Goal: Task Accomplishment & Management: Manage account settings

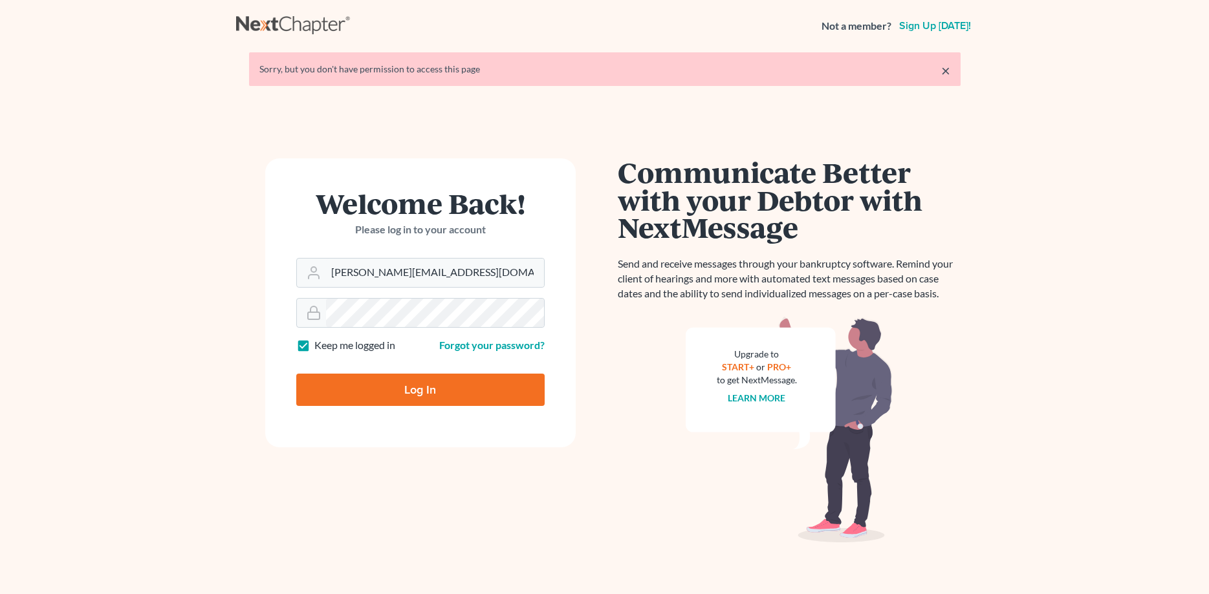
click at [373, 393] on input "Log In" at bounding box center [420, 390] width 248 height 32
type input "Thinking..."
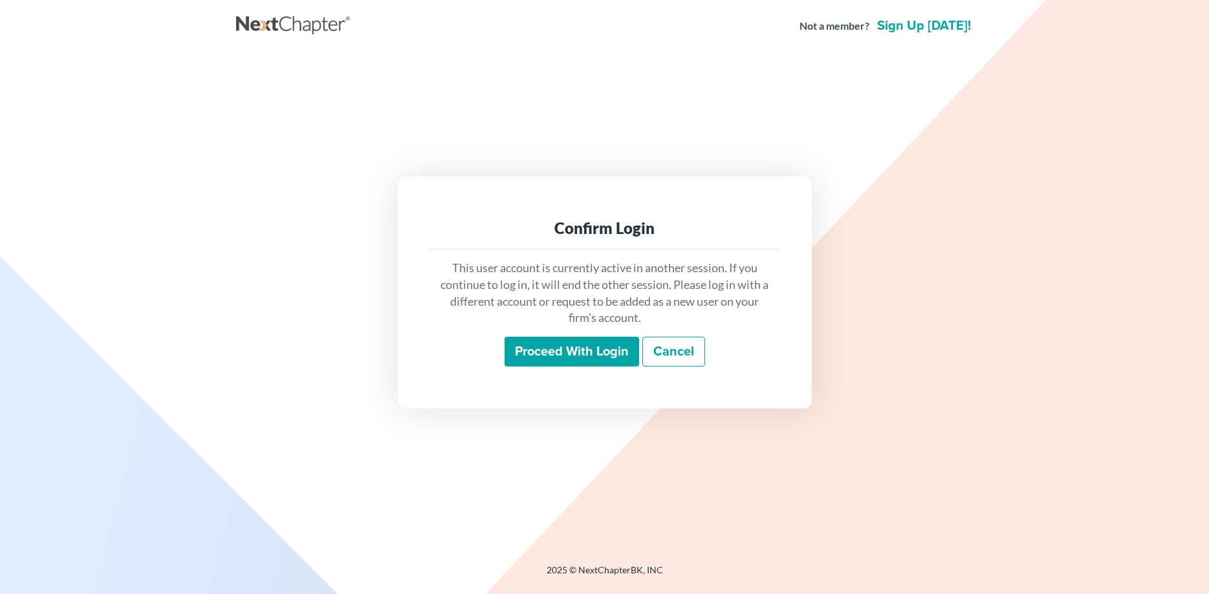
click at [575, 350] on input "Proceed with login" at bounding box center [571, 352] width 135 height 30
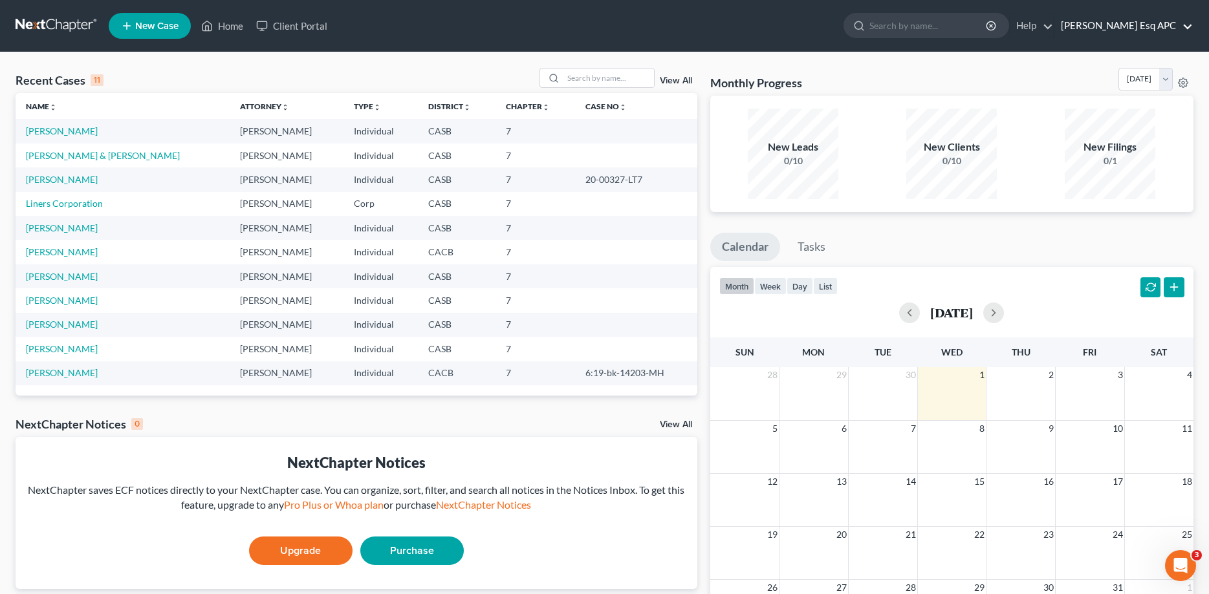
click at [1127, 26] on link "[PERSON_NAME] Esq APC" at bounding box center [1123, 25] width 138 height 23
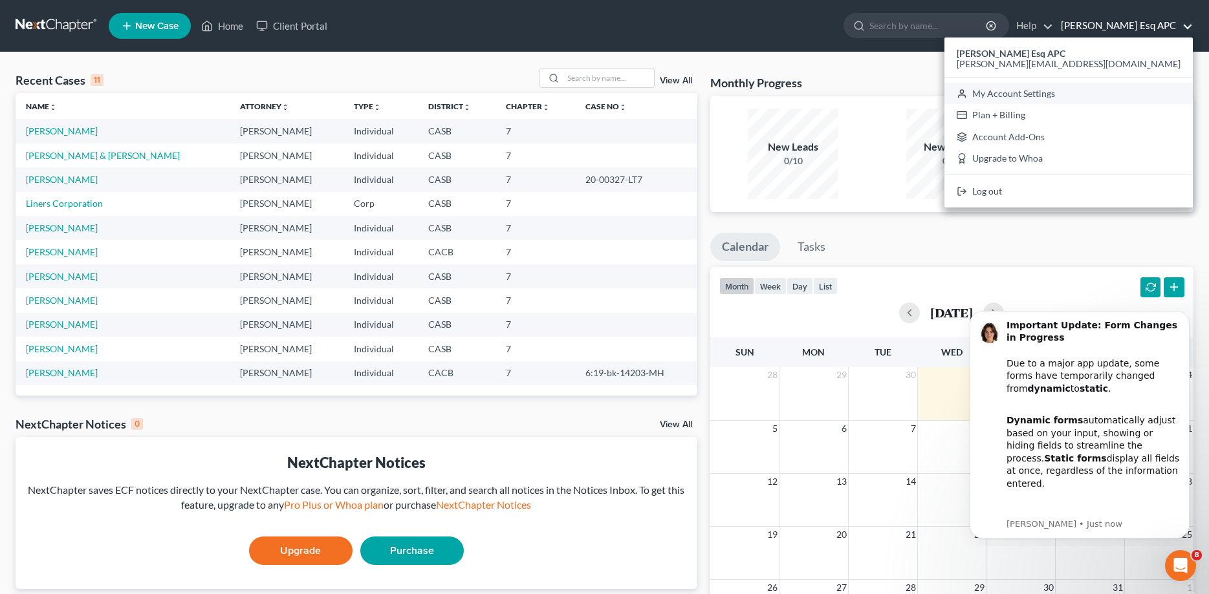
click at [1119, 91] on link "My Account Settings" at bounding box center [1068, 94] width 248 height 22
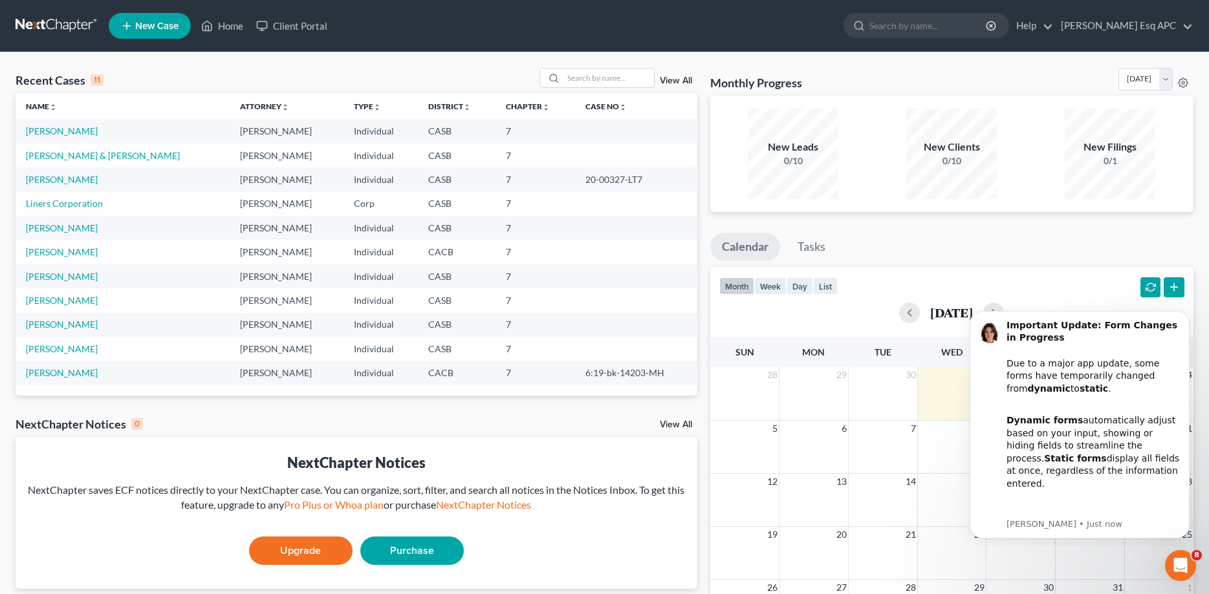
select select "29"
select select "4"
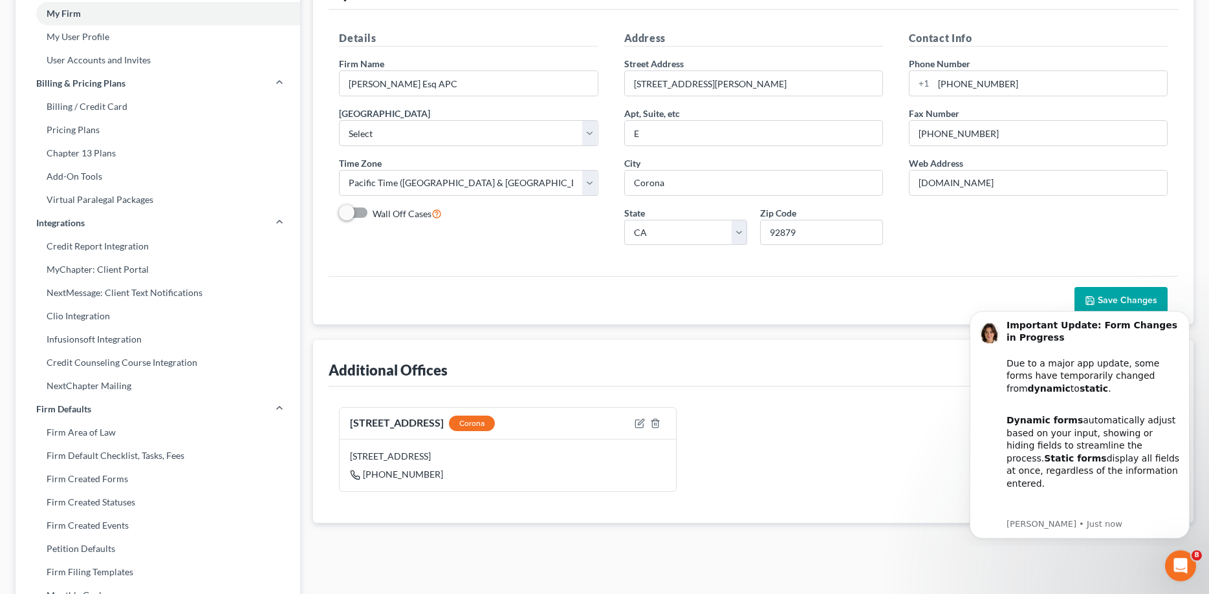
scroll to position [132, 0]
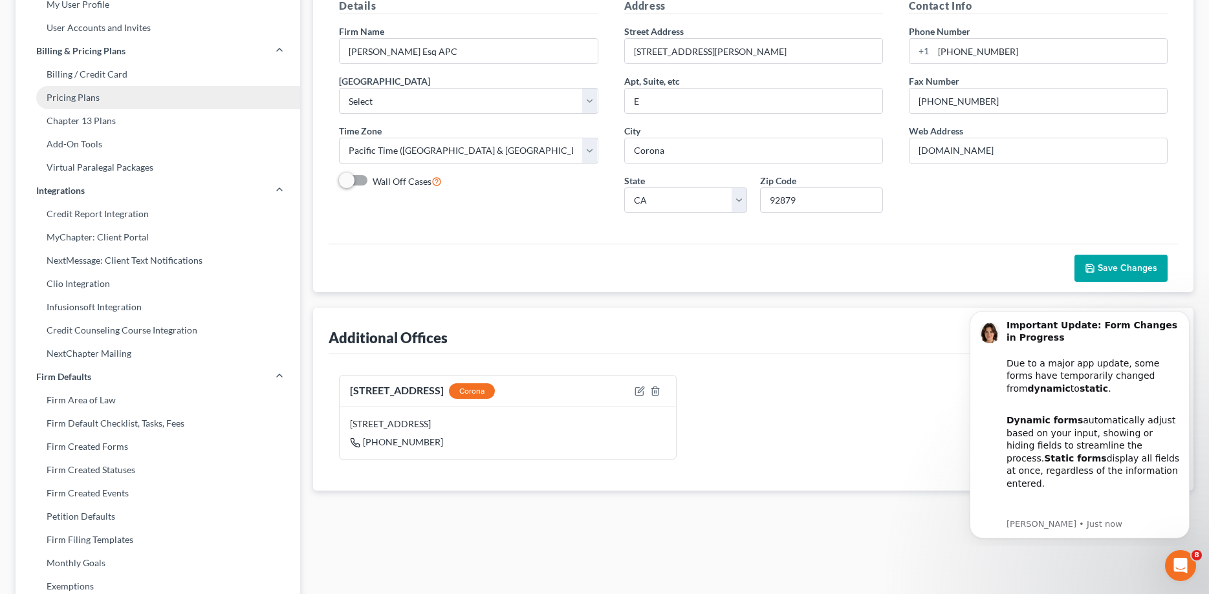
click at [95, 103] on link "Pricing Plans" at bounding box center [158, 97] width 285 height 23
